Goal: Task Accomplishment & Management: Use online tool/utility

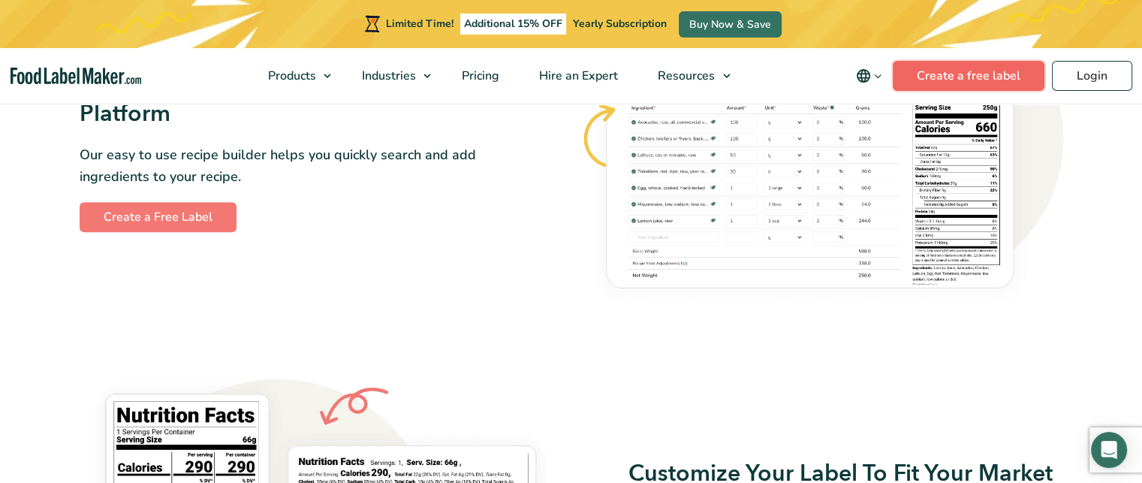
click at [933, 76] on link "Create a free label" at bounding box center [969, 76] width 152 height 30
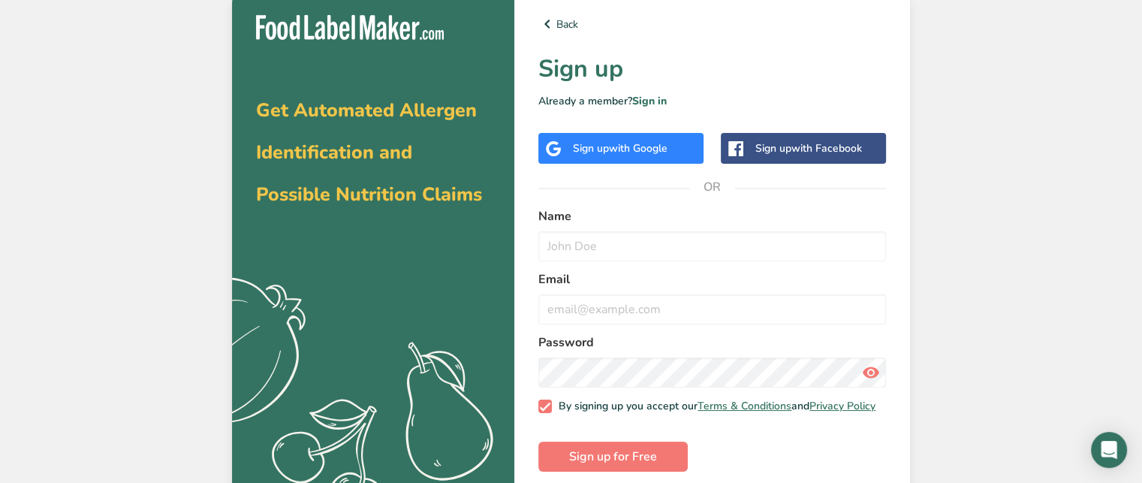
click at [656, 152] on span "with Google" at bounding box center [638, 148] width 59 height 14
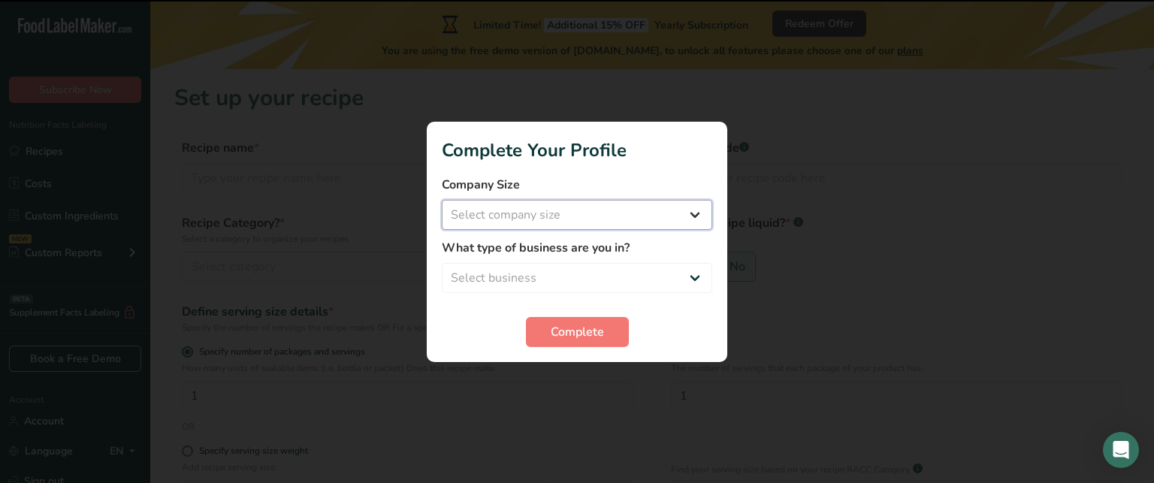
click at [687, 213] on select "Select company size Fewer than 10 Employees 10 to 50 Employees 51 to 500 Employ…" at bounding box center [577, 215] width 270 height 30
select select "1"
click at [442, 200] on select "Select company size Fewer than 10 Employees 10 to 50 Employees 51 to 500 Employ…" at bounding box center [577, 215] width 270 height 30
click at [694, 273] on select "Select business Packaged Food Manufacturer Restaurant & Cafe Bakery Meal Plans …" at bounding box center [577, 278] width 270 height 30
select select "8"
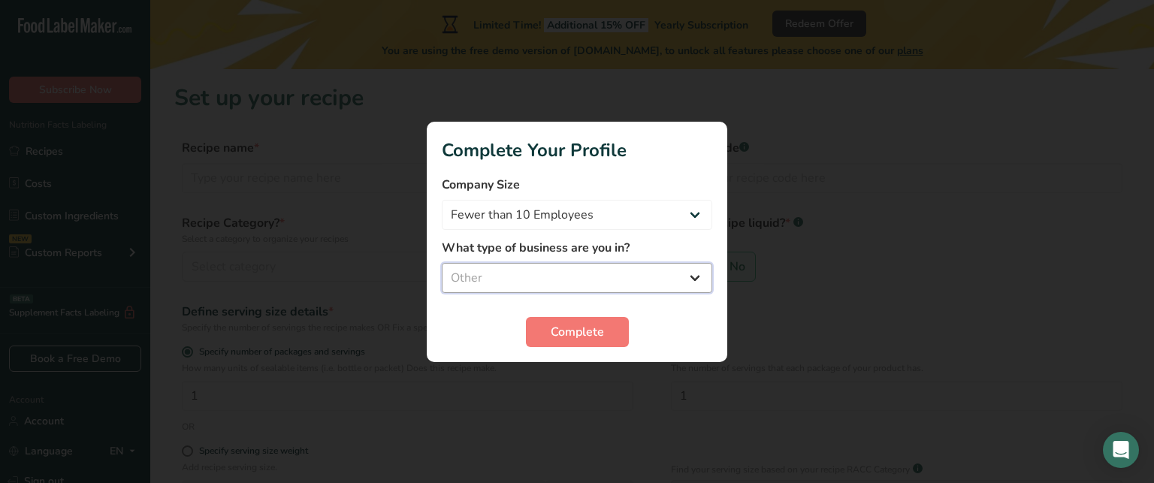
click at [442, 263] on select "Select business Packaged Food Manufacturer Restaurant & Cafe Bakery Meal Plans …" at bounding box center [577, 278] width 270 height 30
click at [583, 330] on span "Complete" at bounding box center [577, 332] width 53 height 18
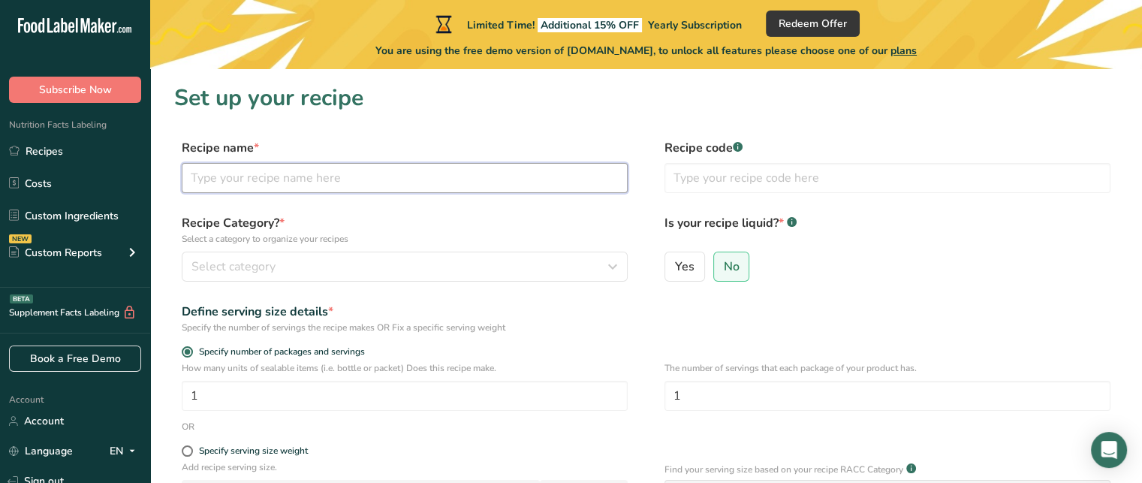
click at [261, 173] on input "text" at bounding box center [405, 178] width 446 height 30
type input "Fire cider"
click at [684, 271] on span "Yes" at bounding box center [685, 266] width 20 height 15
click at [675, 271] on input "Yes" at bounding box center [670, 266] width 10 height 10
radio input "true"
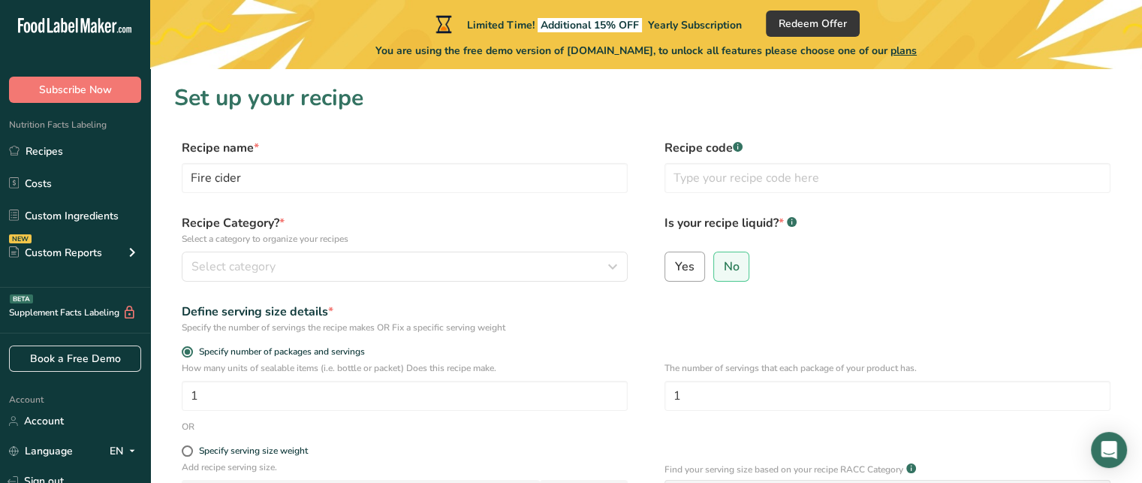
radio input "false"
select select "22"
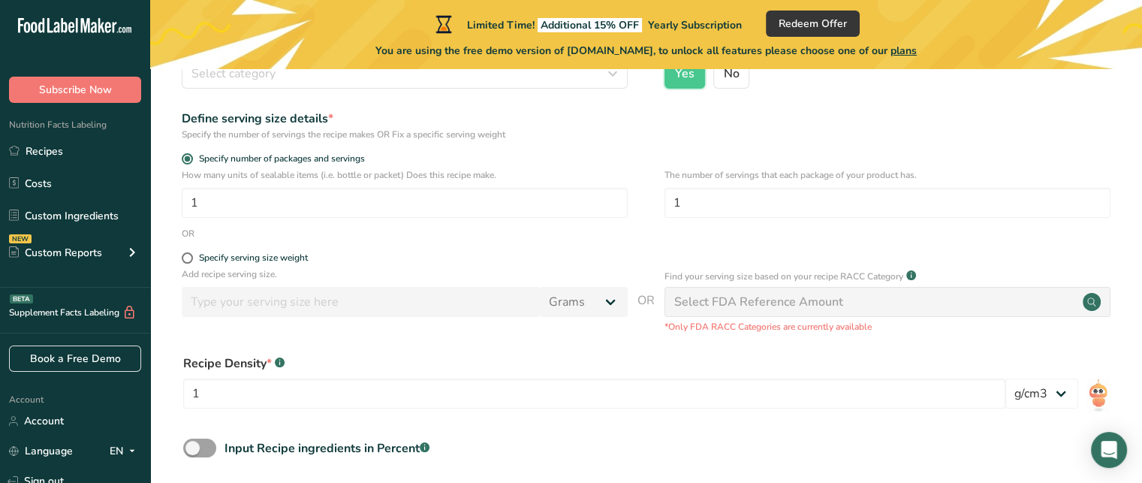
scroll to position [225, 0]
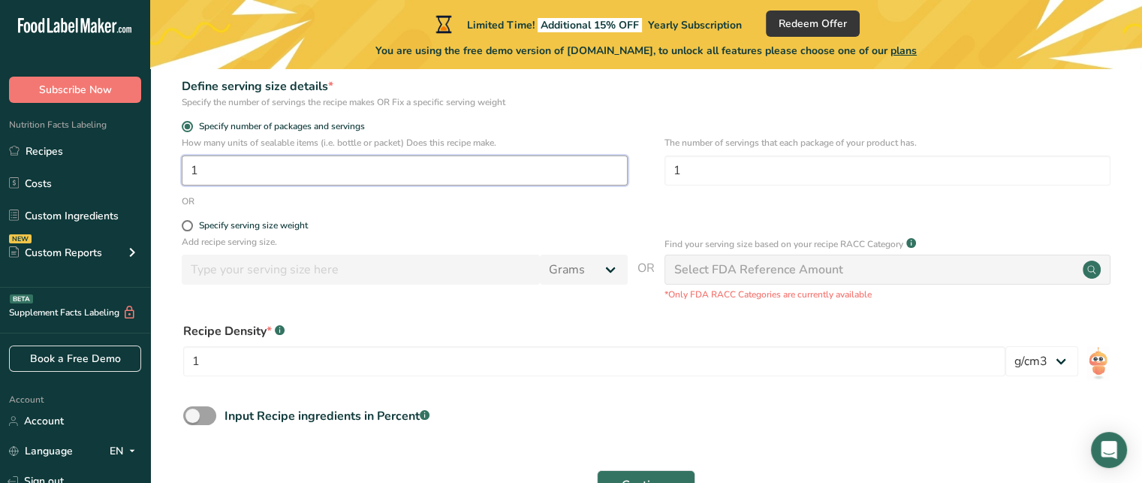
click at [252, 169] on input "1" at bounding box center [405, 170] width 446 height 30
type input "16"
click at [186, 225] on span at bounding box center [187, 225] width 11 height 11
click at [186, 225] on input "Specify serving size weight" at bounding box center [187, 226] width 10 height 10
radio input "true"
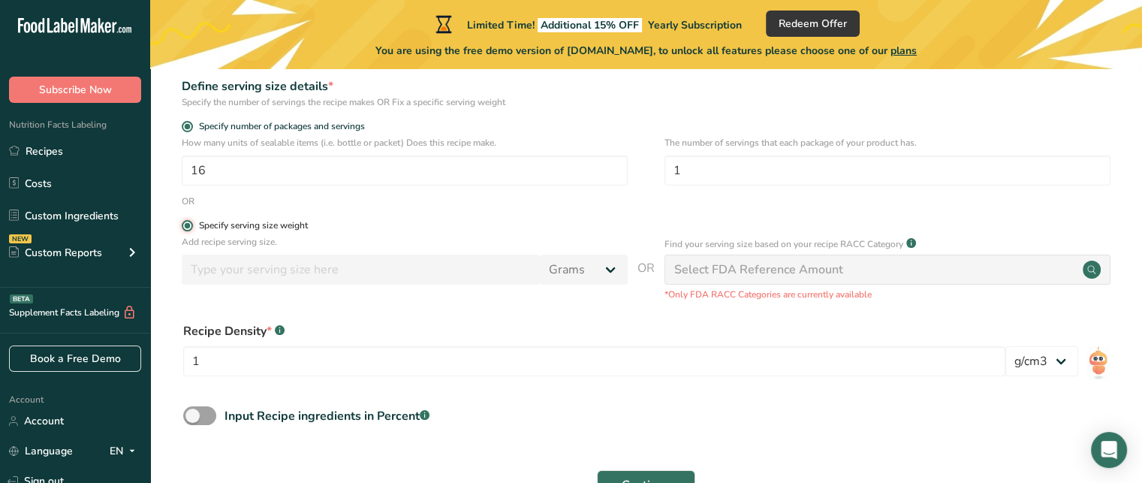
radio input "false"
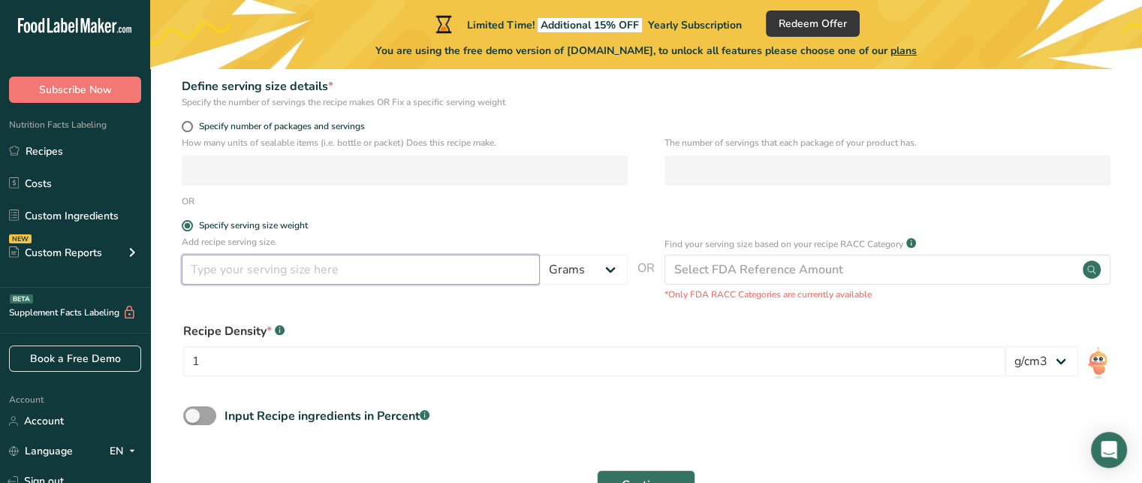
click at [236, 267] on input "number" at bounding box center [361, 270] width 358 height 30
type input "8"
click at [611, 270] on select "Grams kg mg mcg lb oz l mL fl oz tbsp tsp cup qt gallon" at bounding box center [584, 270] width 88 height 30
select select "5"
click at [540, 255] on select "Grams kg mg mcg lb oz l mL fl oz tbsp tsp cup qt gallon" at bounding box center [584, 270] width 88 height 30
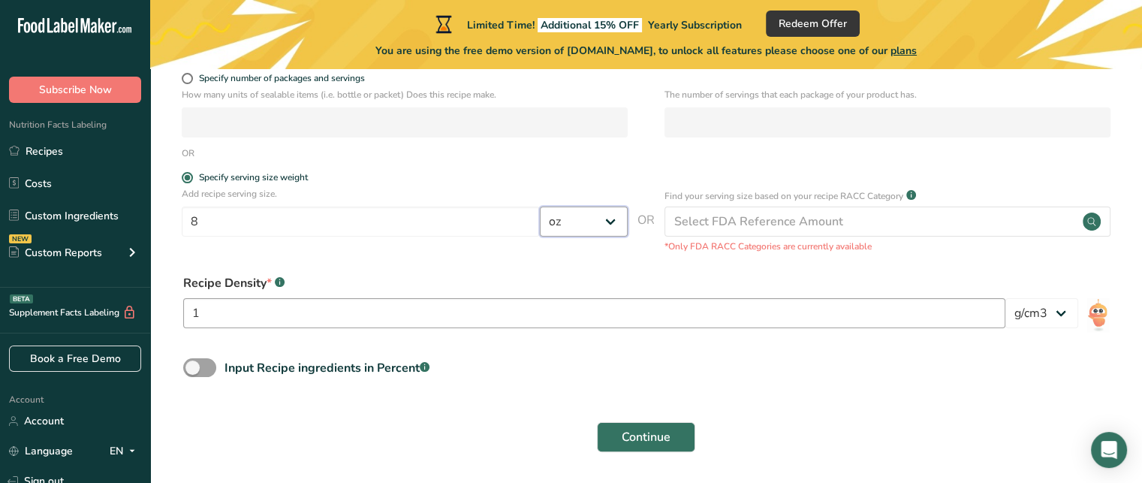
scroll to position [324, 0]
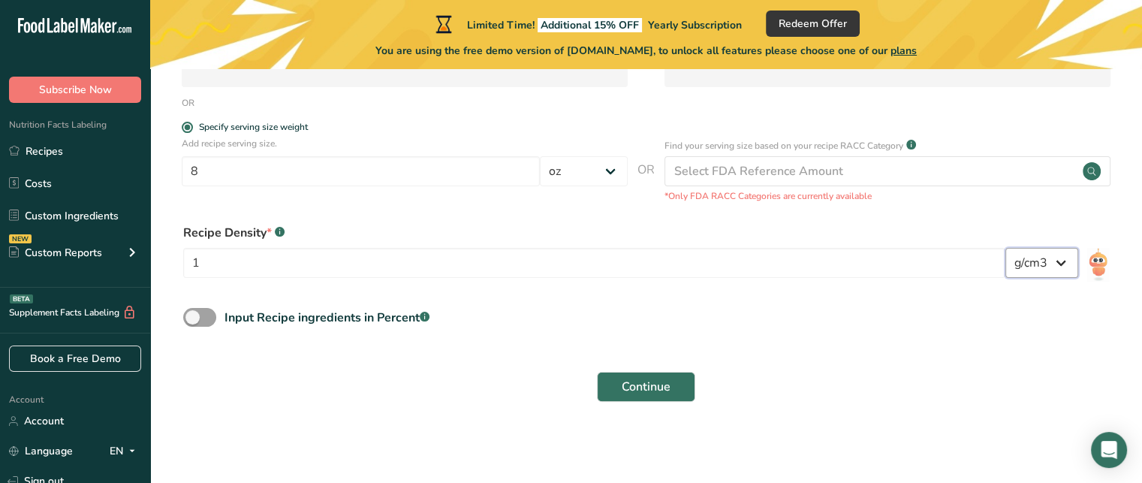
click at [1063, 264] on select "lb/ft3 g/cm3" at bounding box center [1042, 263] width 73 height 30
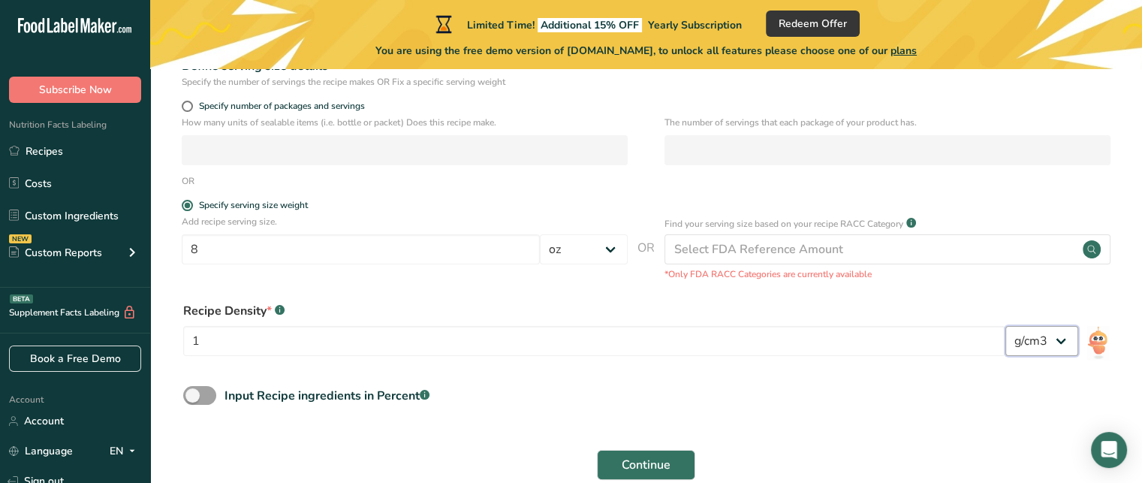
scroll to position [174, 0]
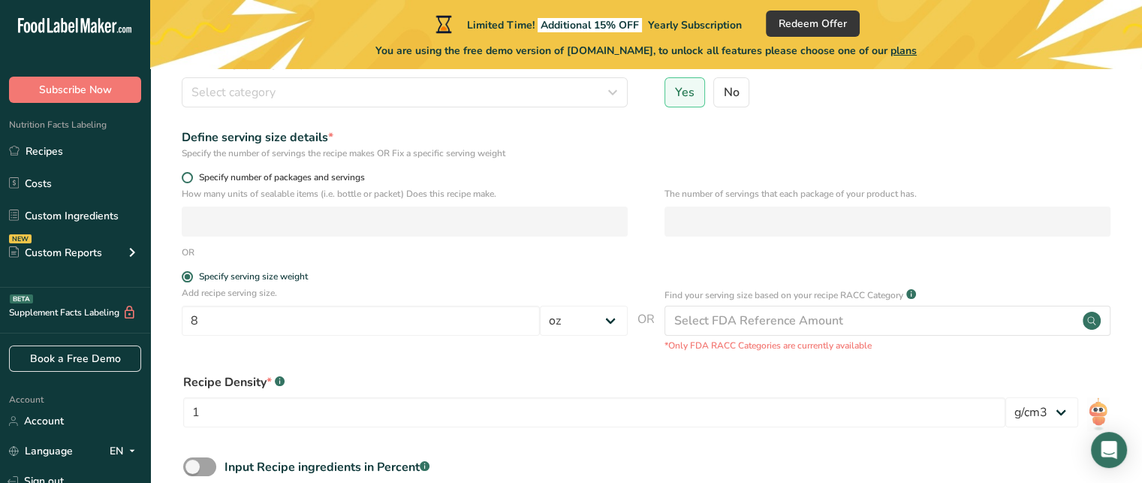
click at [186, 176] on span at bounding box center [187, 177] width 11 height 11
click at [186, 176] on input "Specify number of packages and servings" at bounding box center [187, 178] width 10 height 10
radio input "true"
radio input "false"
select select "0"
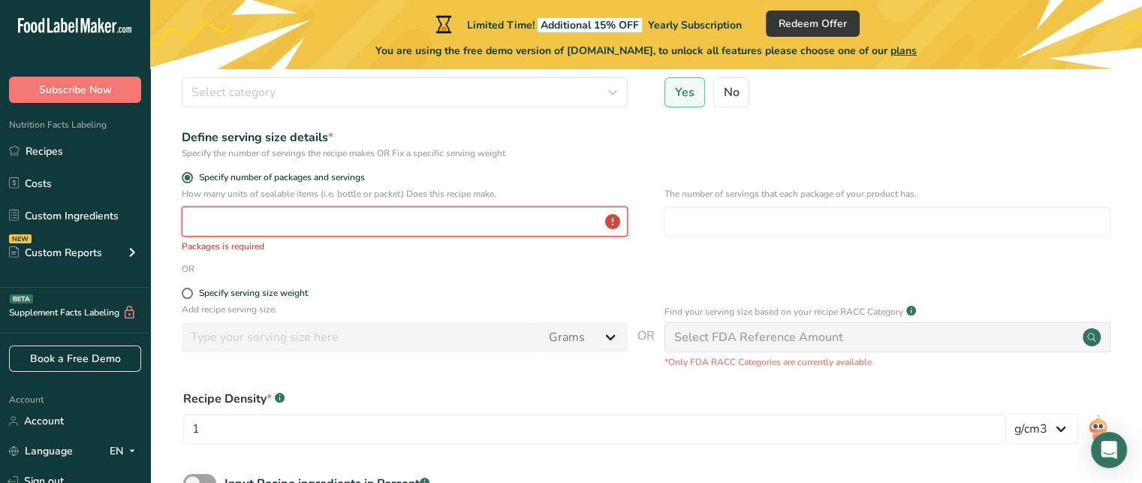
click at [318, 218] on input "number" at bounding box center [405, 222] width 446 height 30
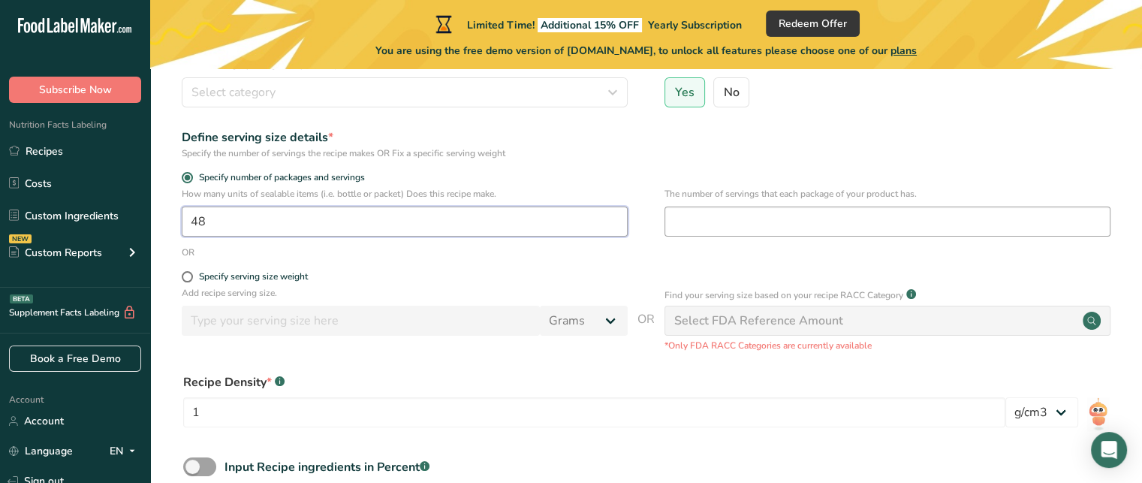
type input "48"
click at [716, 224] on input "number" at bounding box center [888, 222] width 446 height 30
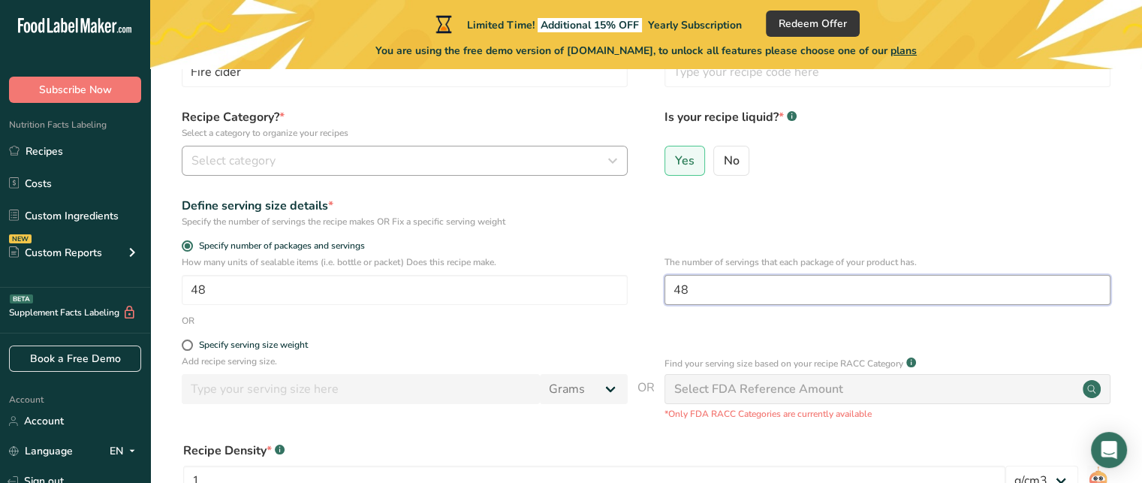
scroll to position [99, 0]
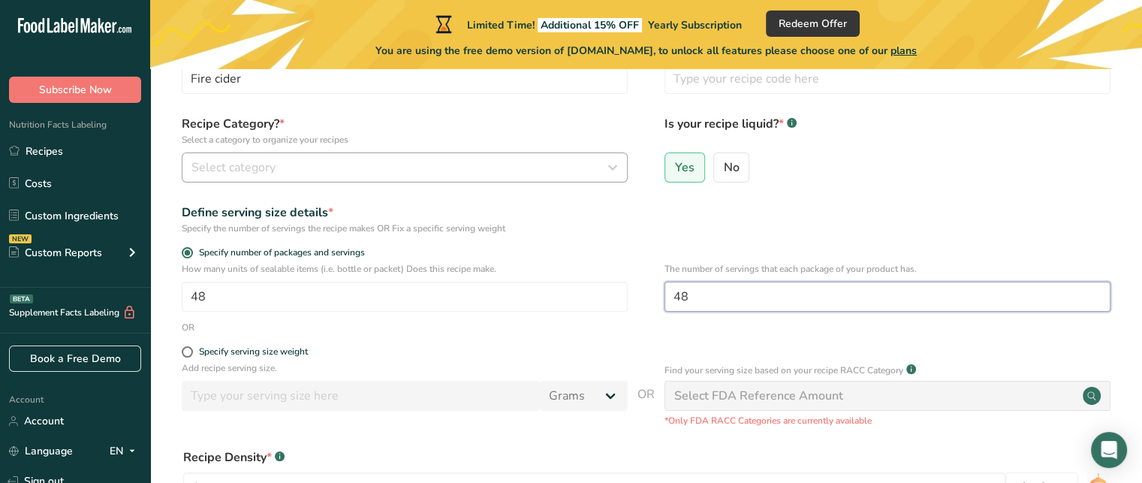
type input "48"
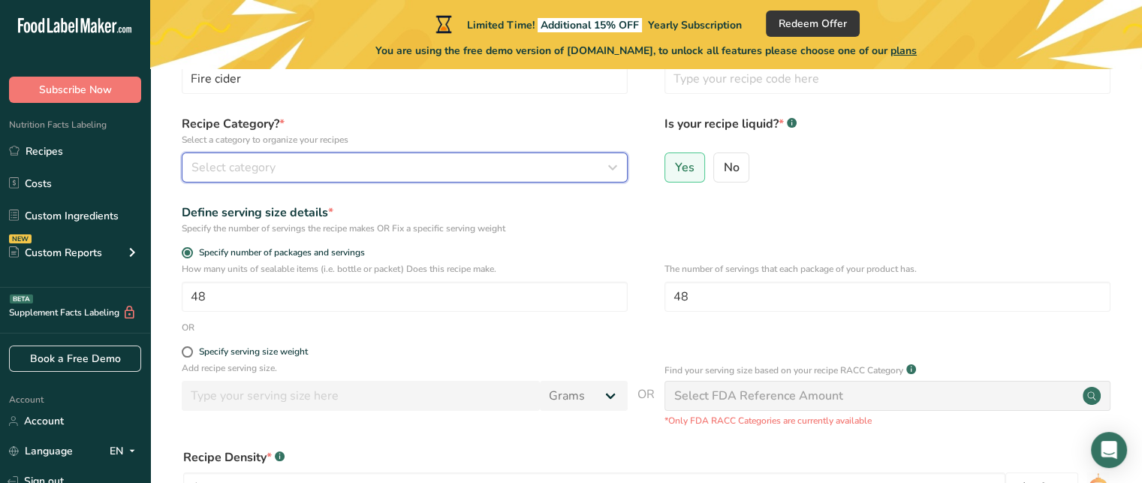
click at [610, 167] on icon "button" at bounding box center [613, 167] width 18 height 27
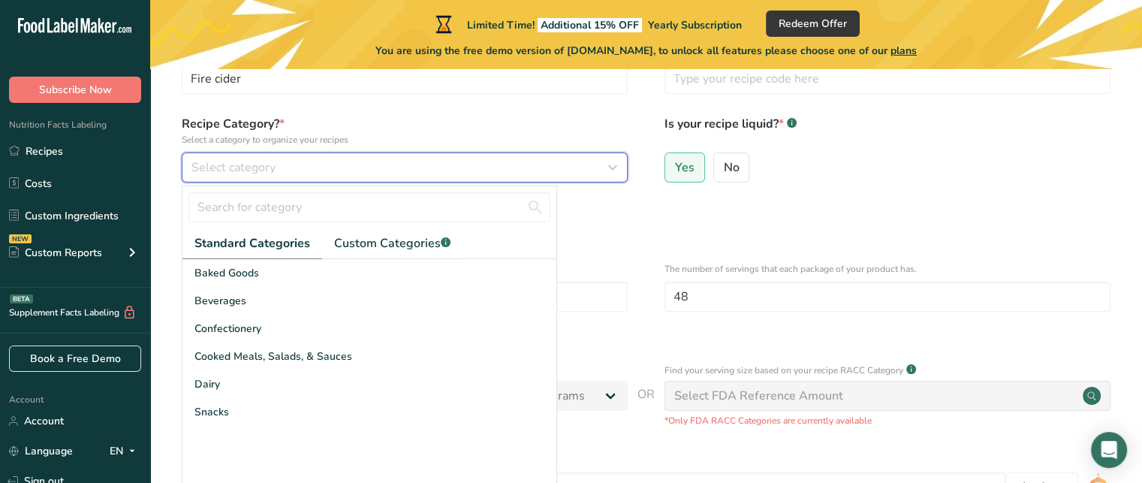
click at [617, 164] on icon "button" at bounding box center [613, 167] width 18 height 27
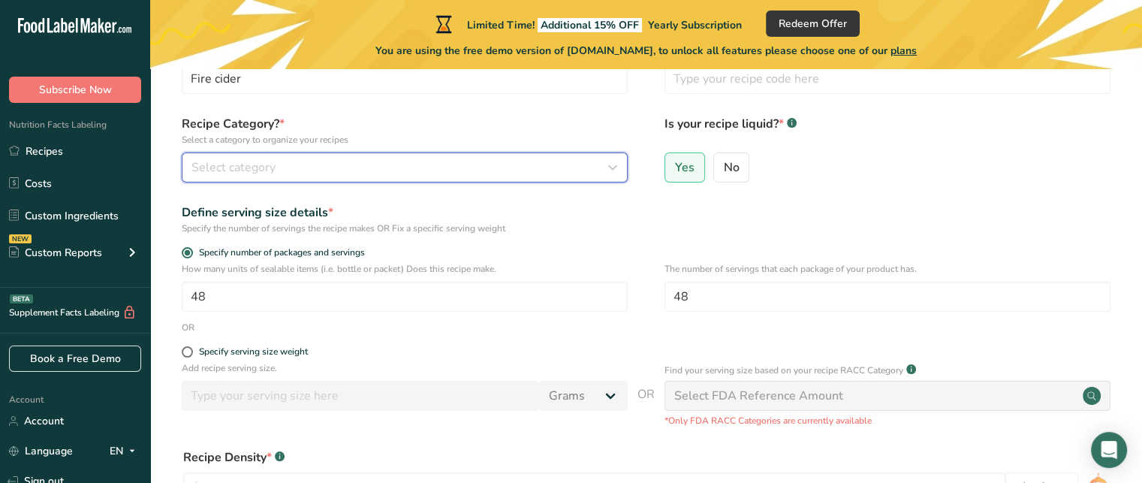
click at [614, 168] on icon "button" at bounding box center [613, 167] width 18 height 27
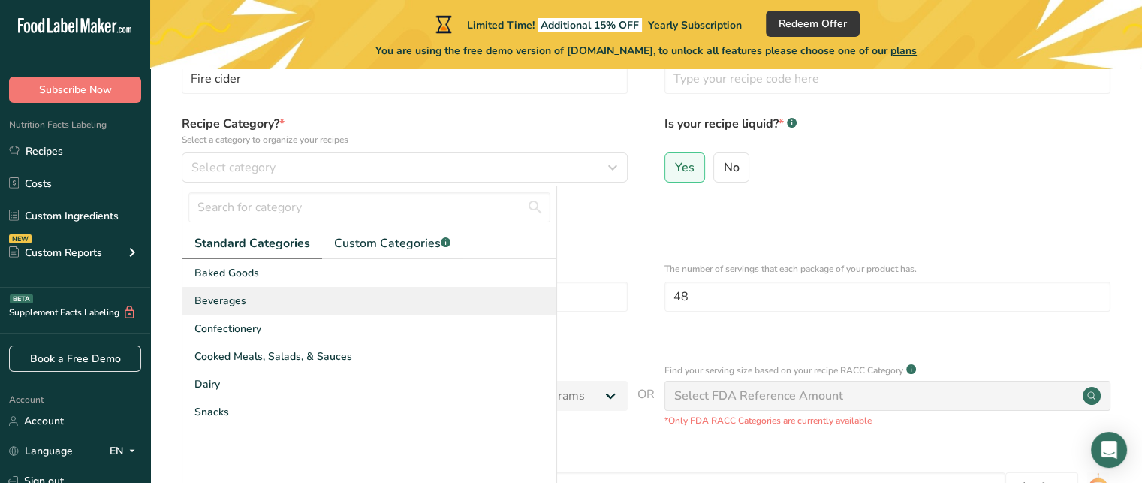
click at [211, 299] on span "Beverages" at bounding box center [221, 301] width 52 height 16
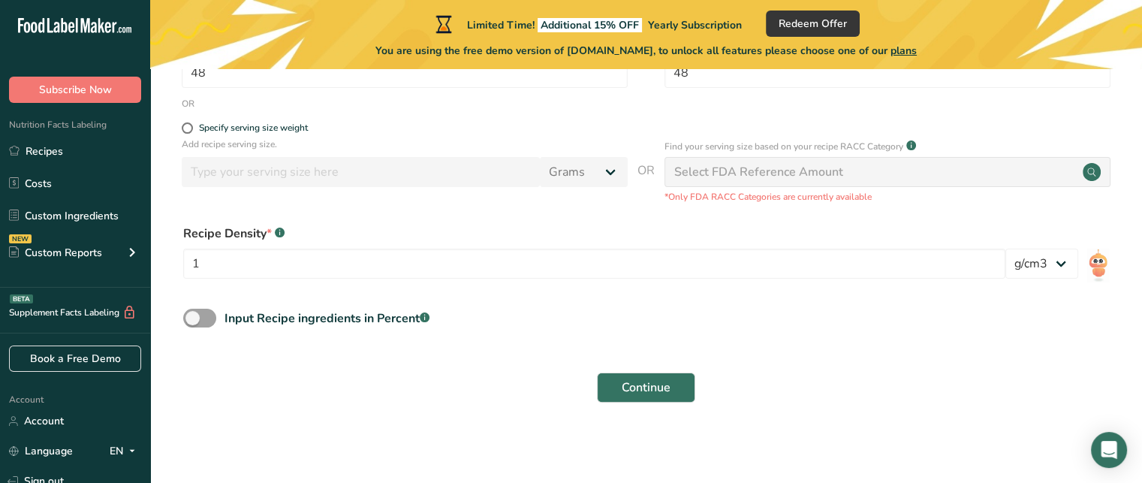
scroll to position [324, 0]
click at [638, 390] on span "Continue" at bounding box center [646, 387] width 49 height 18
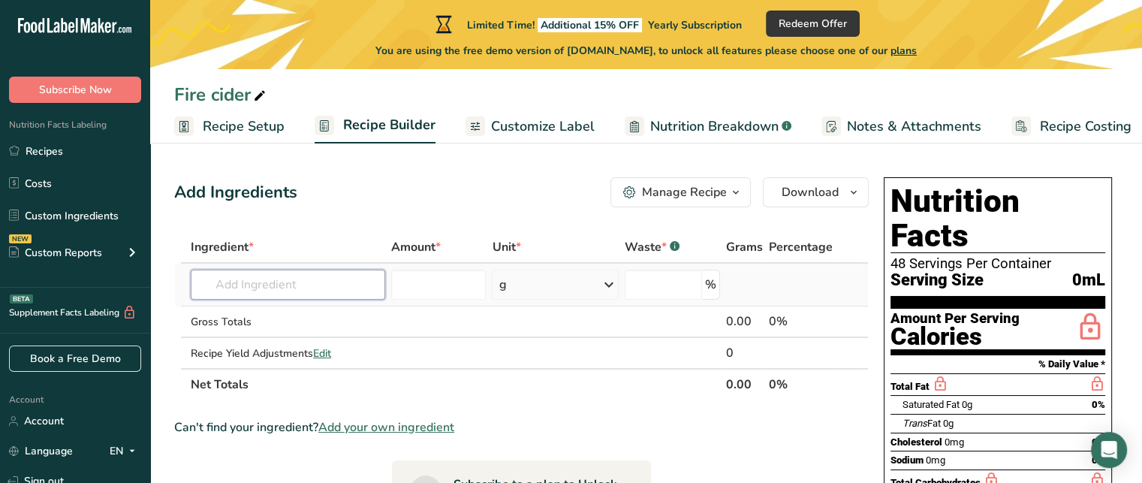
click at [282, 282] on input "text" at bounding box center [288, 285] width 195 height 30
type input "apple cider"
click at [285, 315] on p "Apple Cider Vinegar" at bounding box center [258, 315] width 110 height 16
type input "Apple Cider Vinegar"
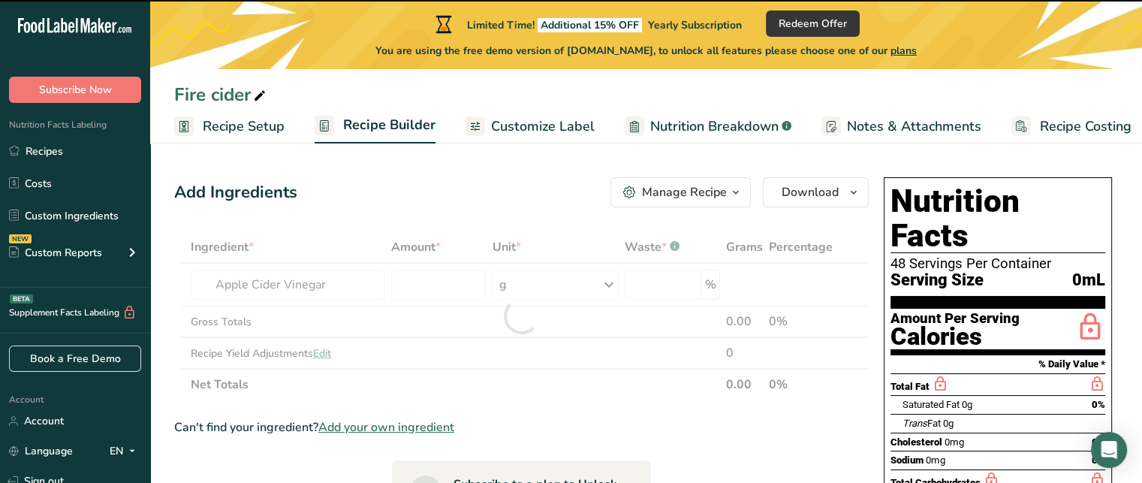
type input "0"
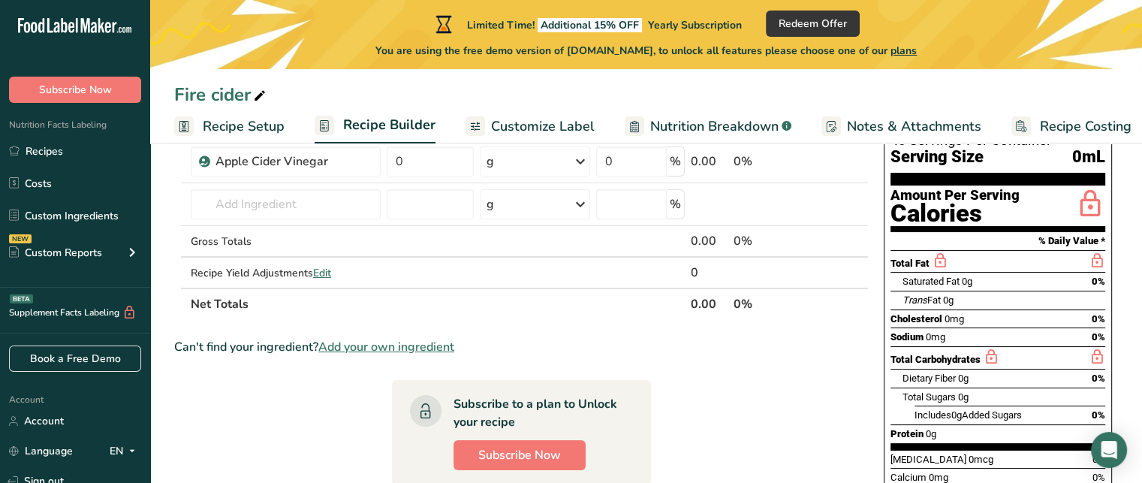
scroll to position [105, 0]
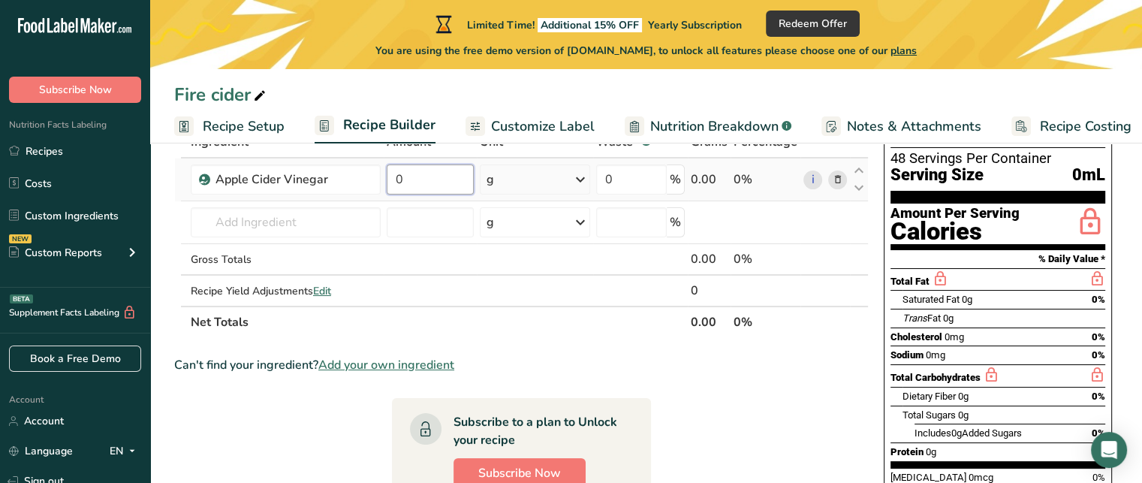
click at [408, 179] on input "0" at bounding box center [430, 179] width 87 height 30
type input "8"
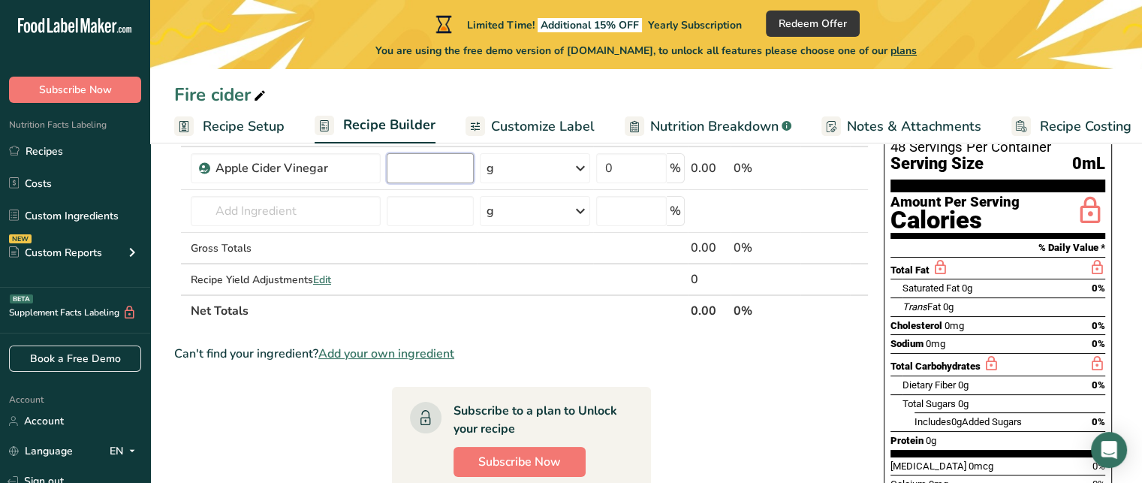
scroll to position [30, 0]
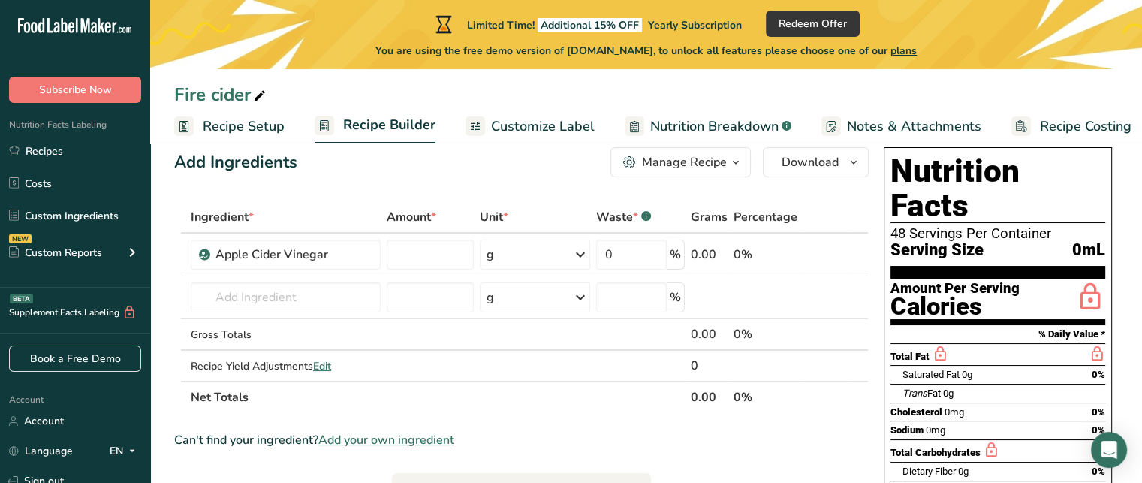
type input "0"
click at [511, 128] on span "Customize Label" at bounding box center [543, 126] width 104 height 20
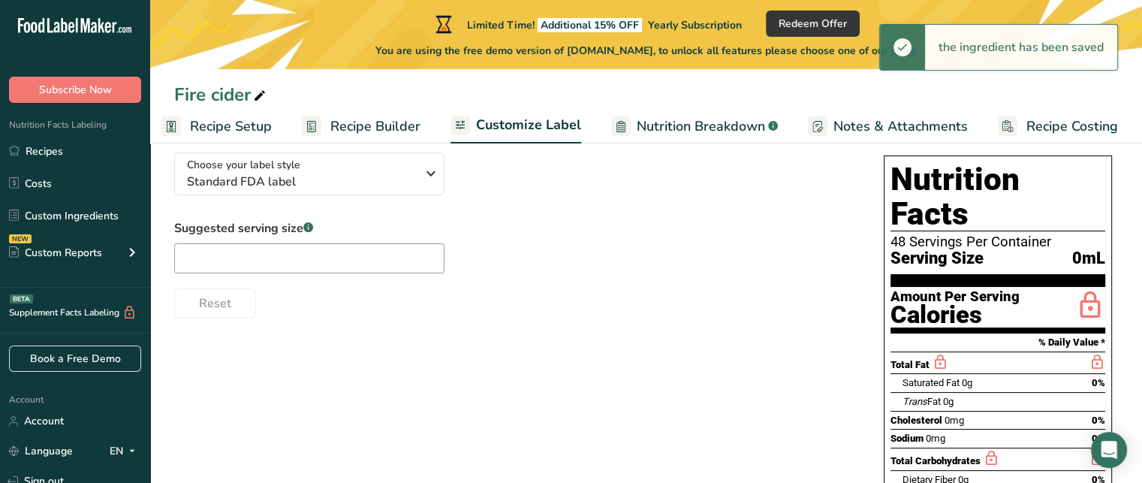
scroll to position [105, 0]
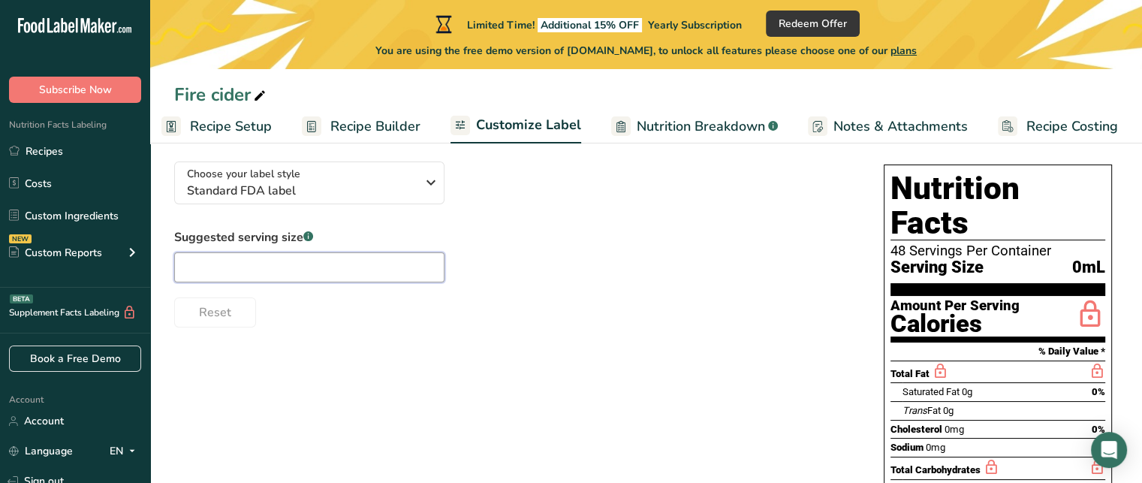
click at [286, 262] on input "text" at bounding box center [309, 267] width 270 height 30
type input "1 TSP"
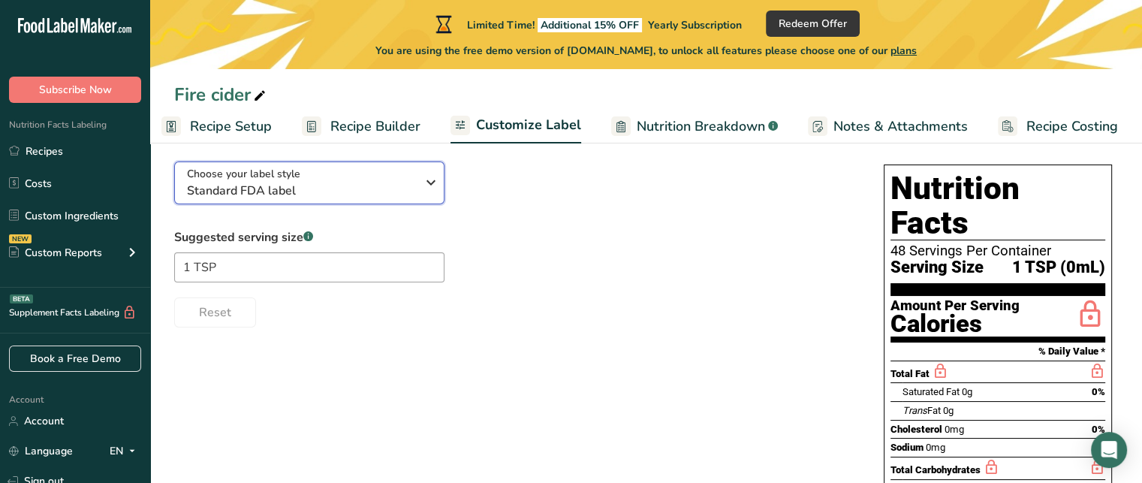
click at [434, 189] on icon "button" at bounding box center [431, 182] width 18 height 27
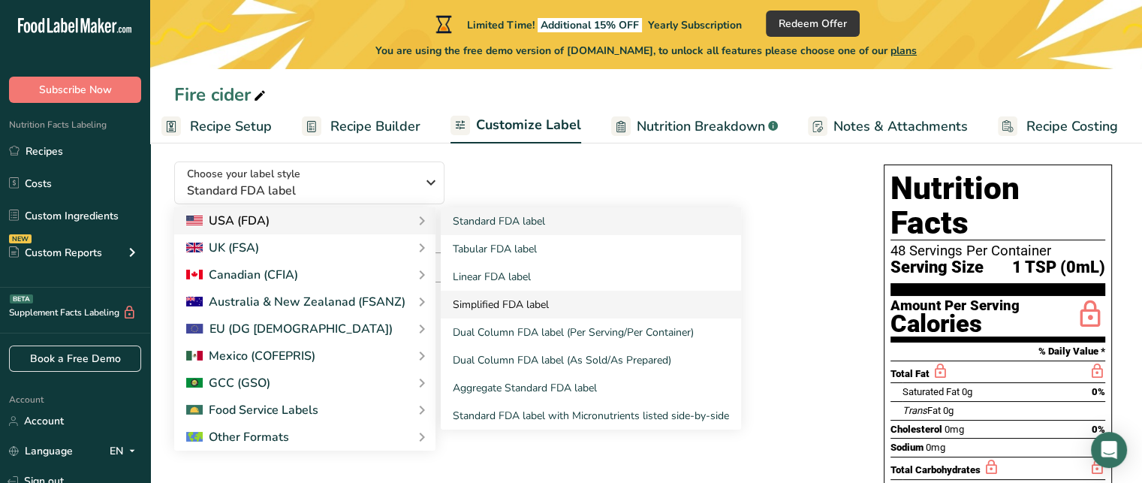
click at [502, 306] on link "Simplified FDA label" at bounding box center [591, 305] width 300 height 28
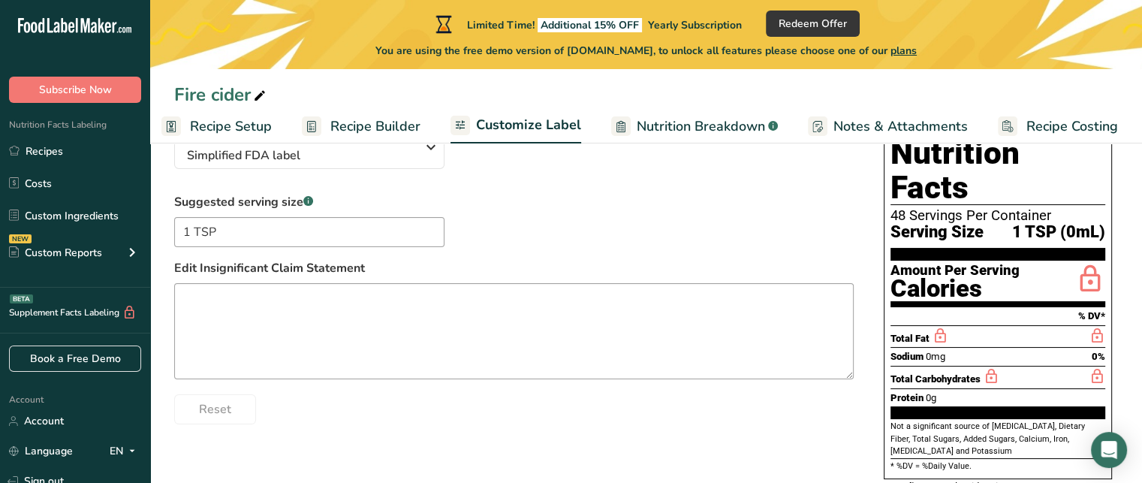
scroll to position [156, 0]
